Goal: Task Accomplishment & Management: Manage account settings

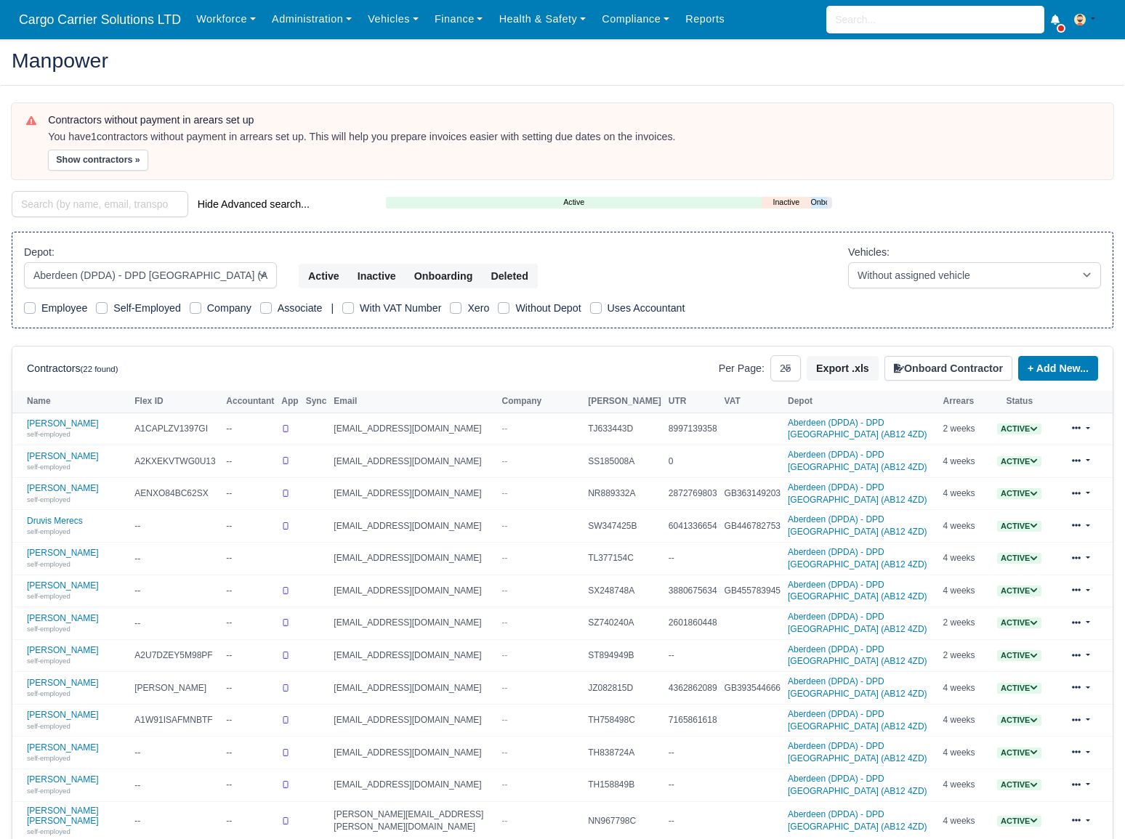
select select "5"
select select "25"
click at [1084, 18] on img at bounding box center [1080, 20] width 12 height 12
click at [1042, 76] on link "Settings" at bounding box center [1047, 78] width 129 height 31
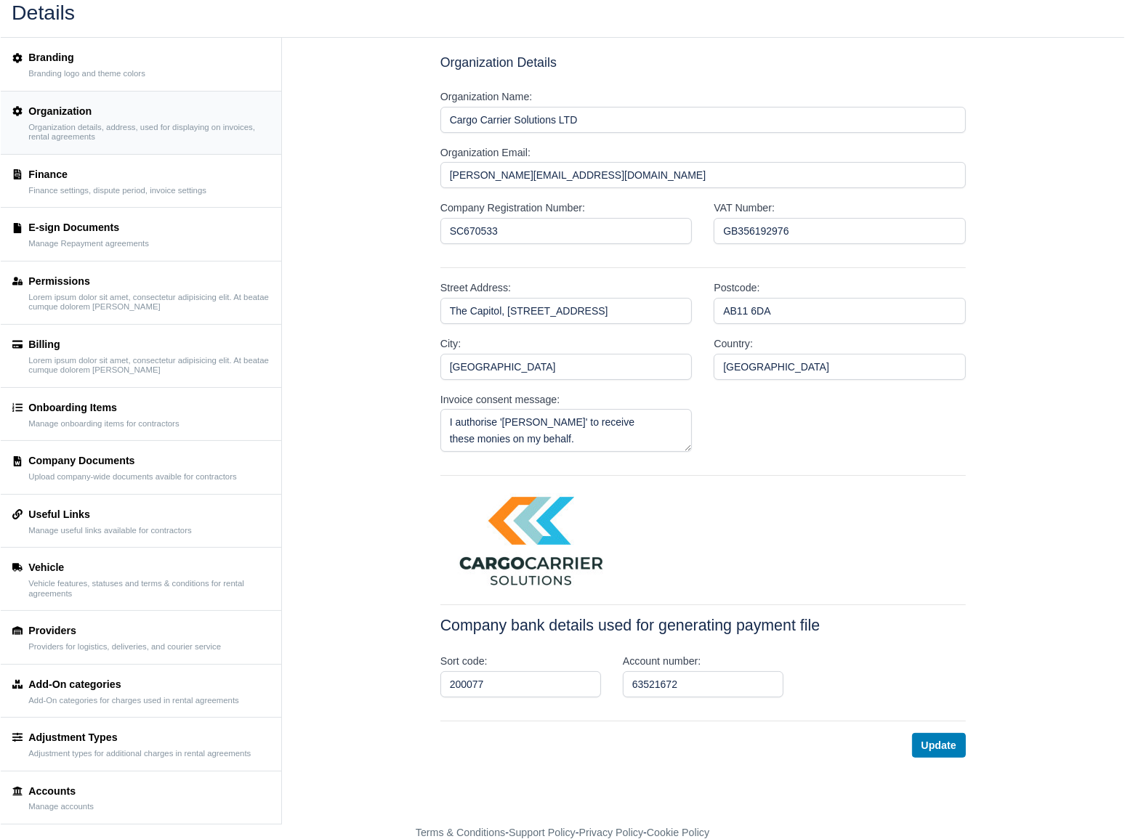
scroll to position [49, 0]
click at [79, 581] on small "Vehicle features, statuses and terms & conditions for rental agreements" at bounding box center [148, 588] width 241 height 20
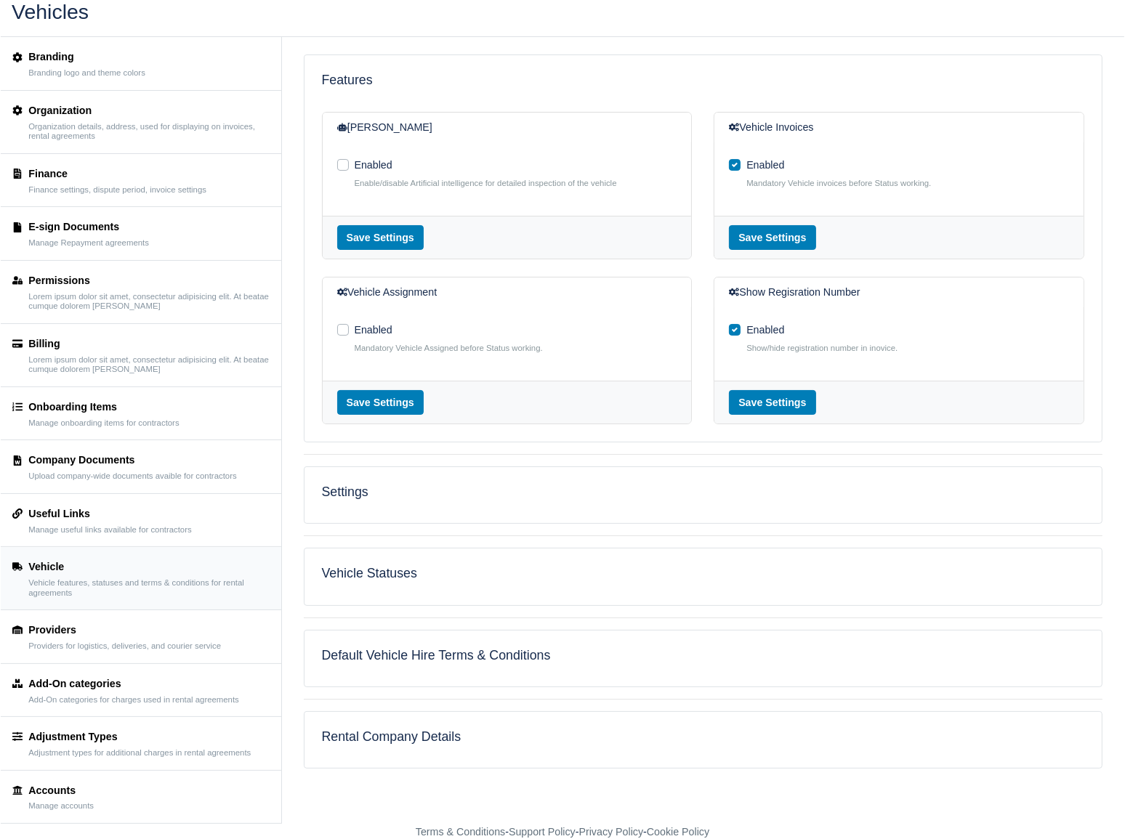
scroll to position [49, 0]
click at [421, 505] on div "Settings" at bounding box center [704, 495] width 798 height 56
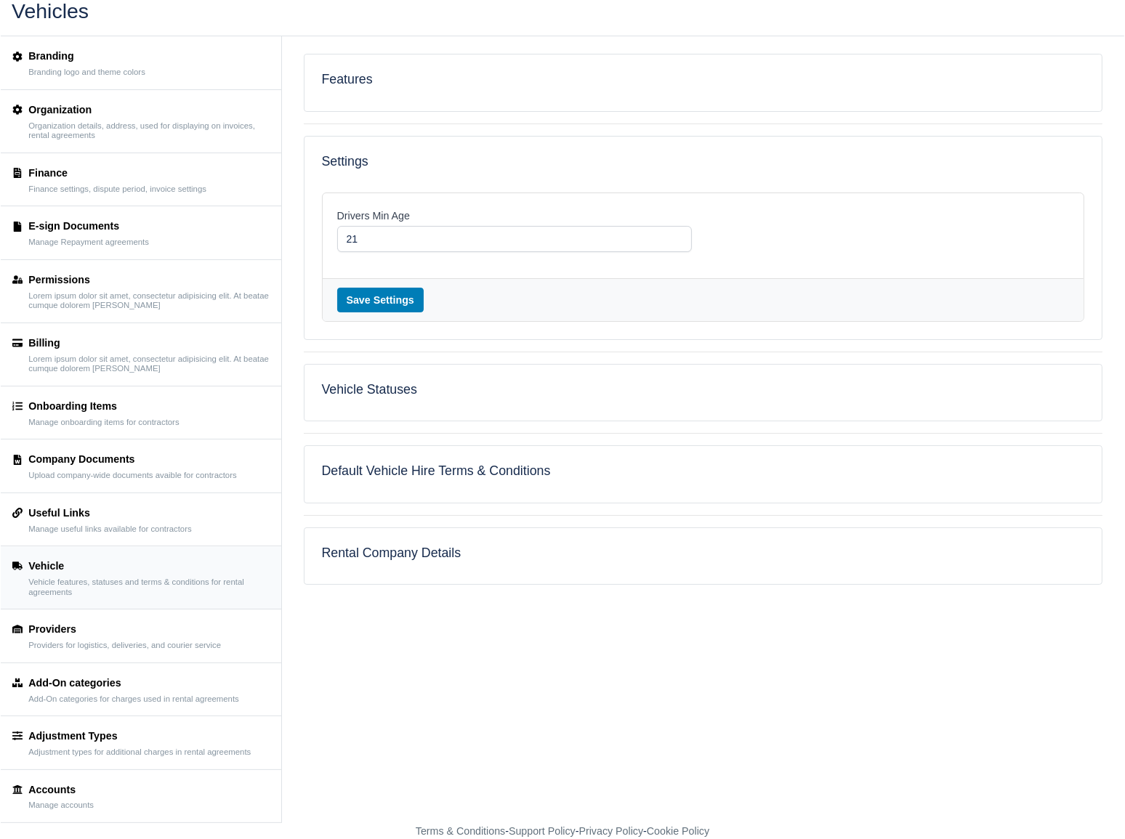
click at [432, 400] on div "Vehicle Statuses" at bounding box center [704, 393] width 798 height 56
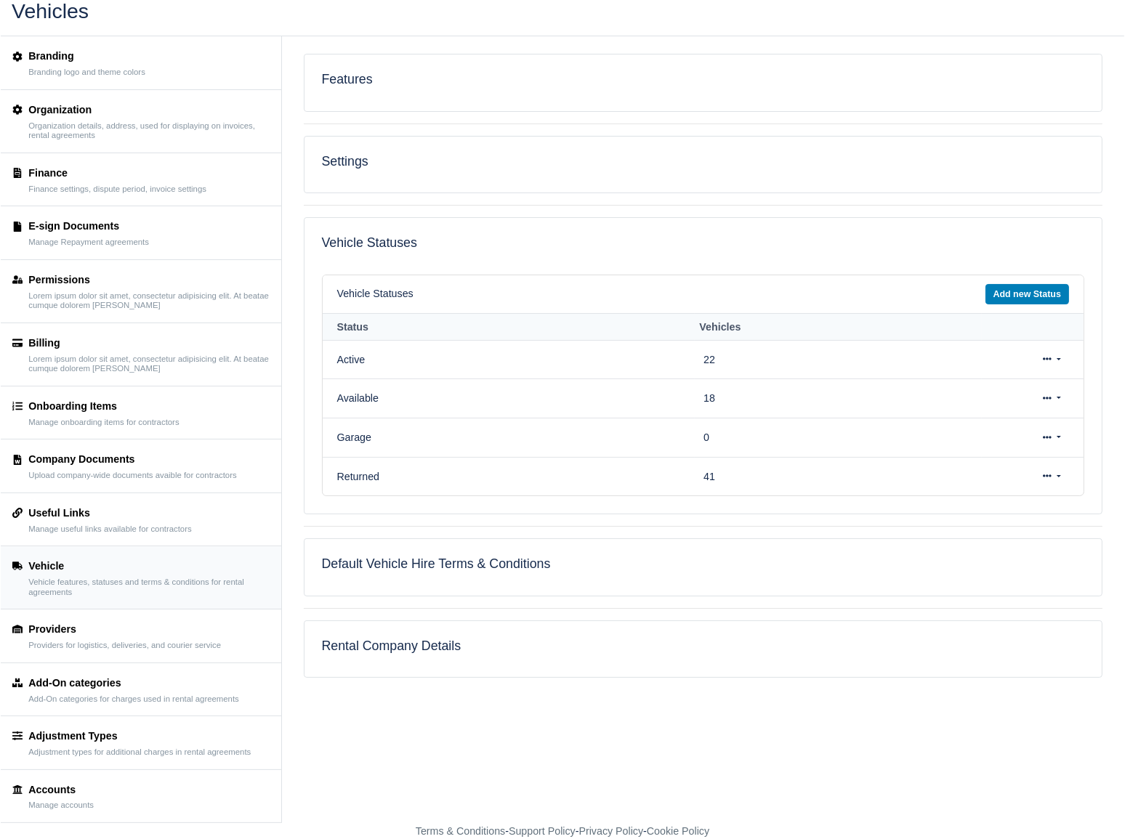
click at [430, 579] on div "Default Vehicle Hire Terms & Conditions" at bounding box center [704, 567] width 798 height 56
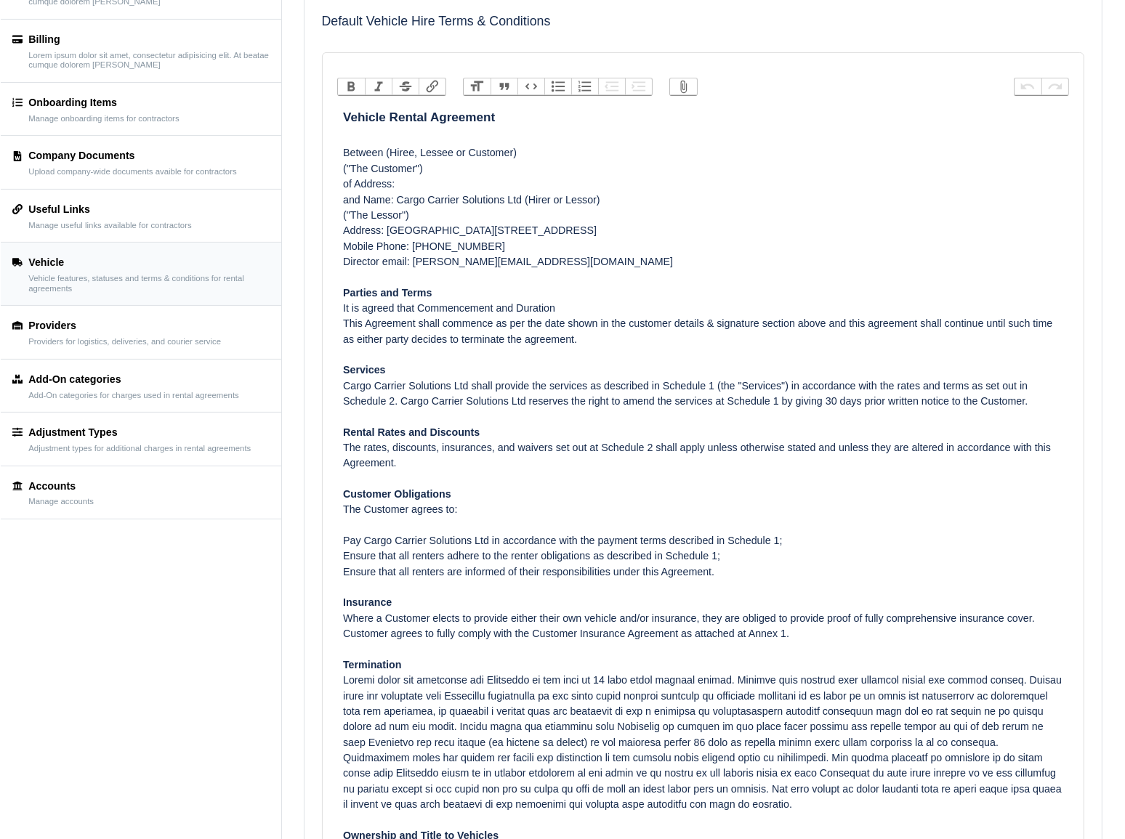
scroll to position [0, 0]
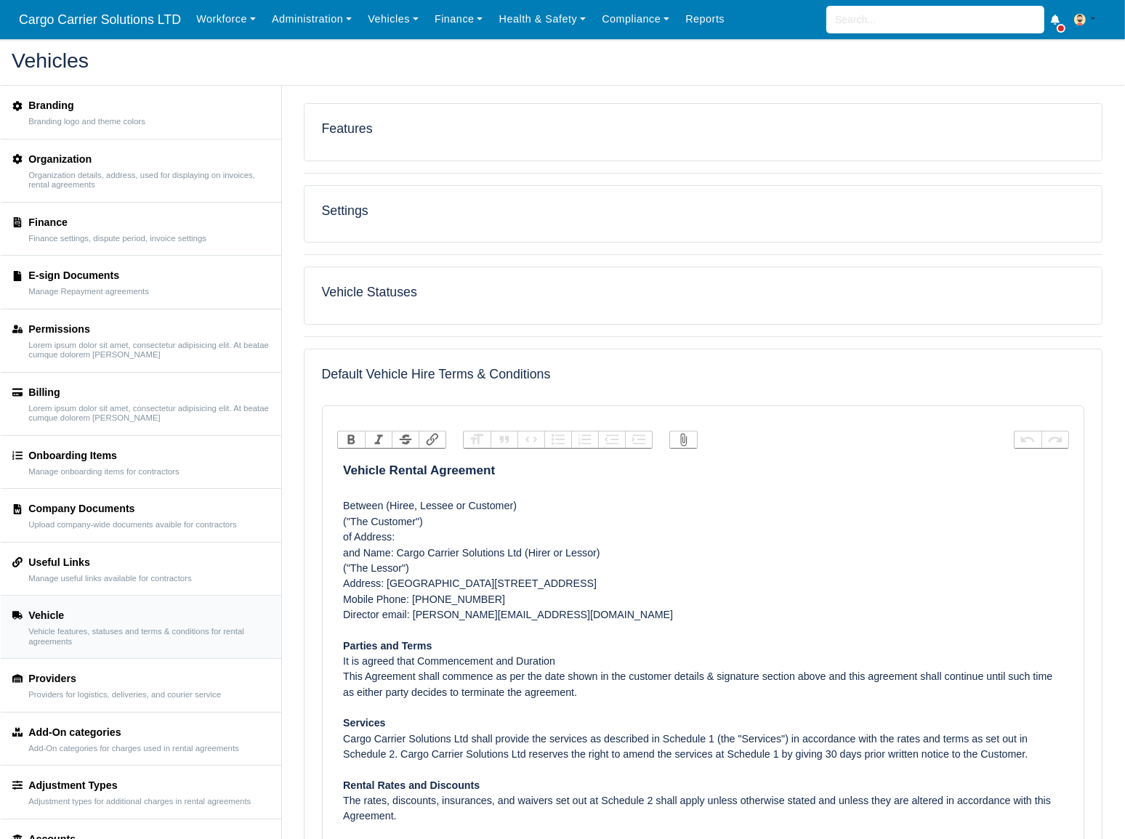
drag, startPoint x: 390, startPoint y: 622, endPoint x: 340, endPoint y: 468, distance: 161.8
type trix-editor "<h1><strong>Vehicle Rental Agreement</strong></h1><div><br>Between (Hiree, Less…"
copy trix-editor "Vehicle Rental Agreement Between (Hiree, Lessee or Customer) ("The Customer") o…"
